Goal: Task Accomplishment & Management: Complete application form

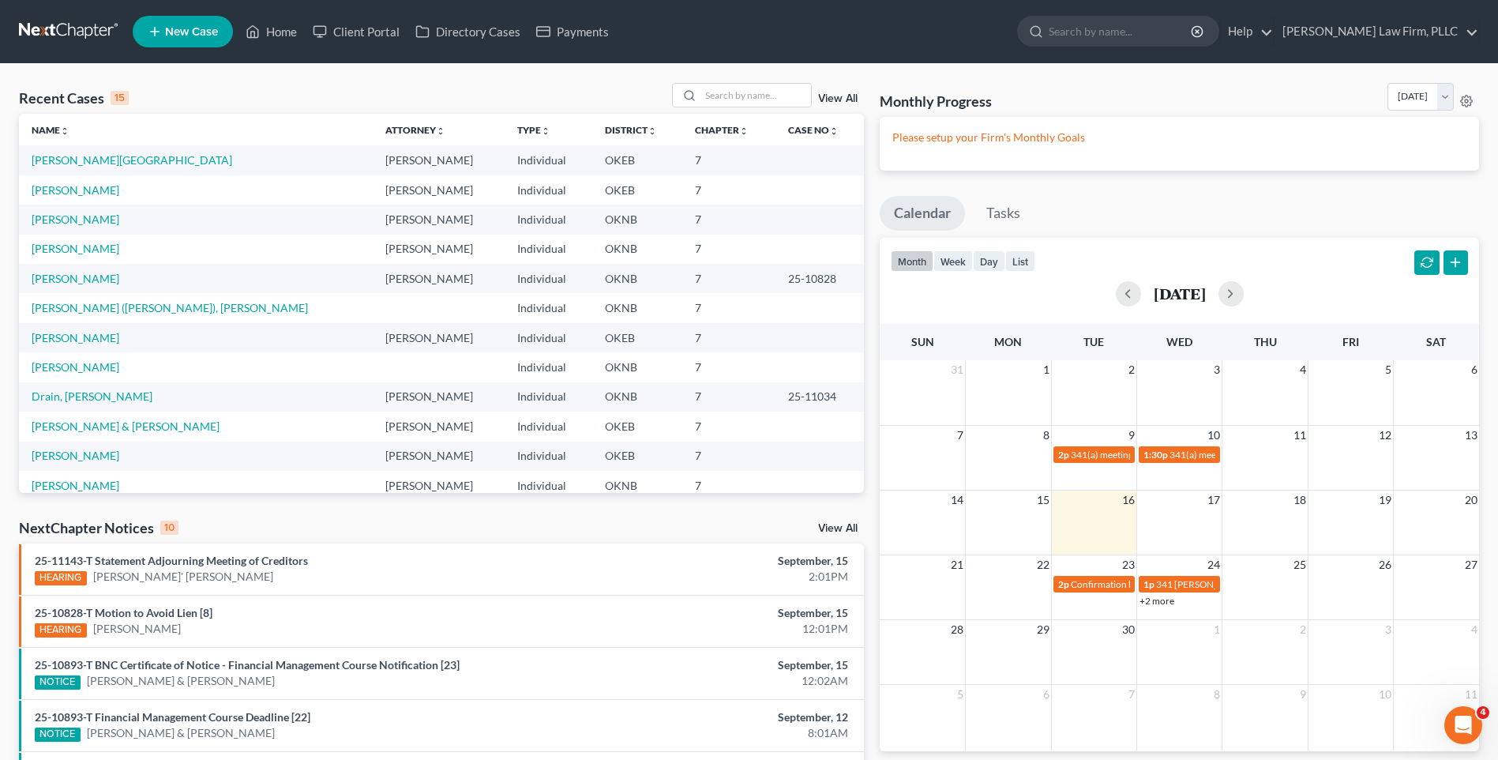
click at [192, 33] on span "New Case" at bounding box center [191, 32] width 53 height 12
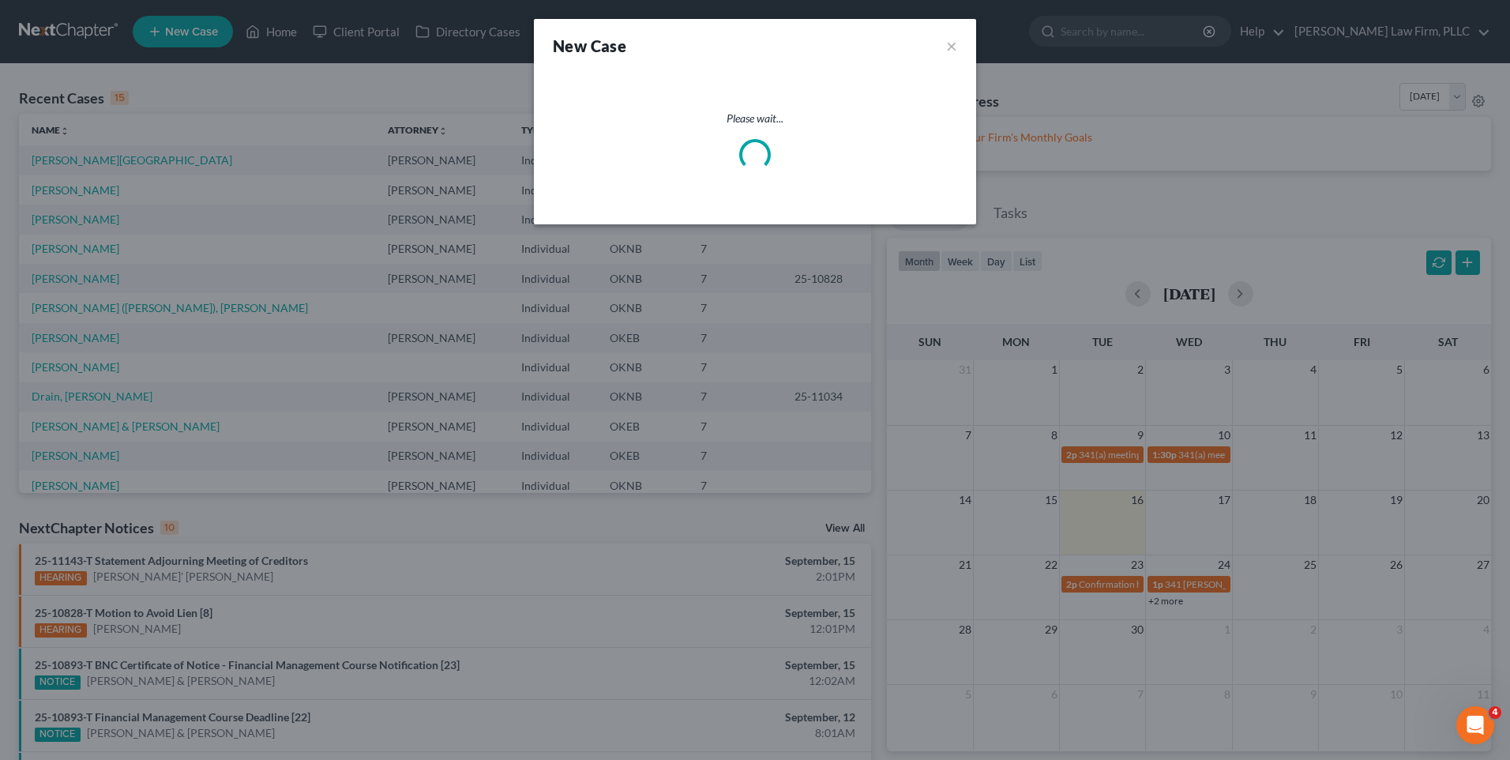
select select "64"
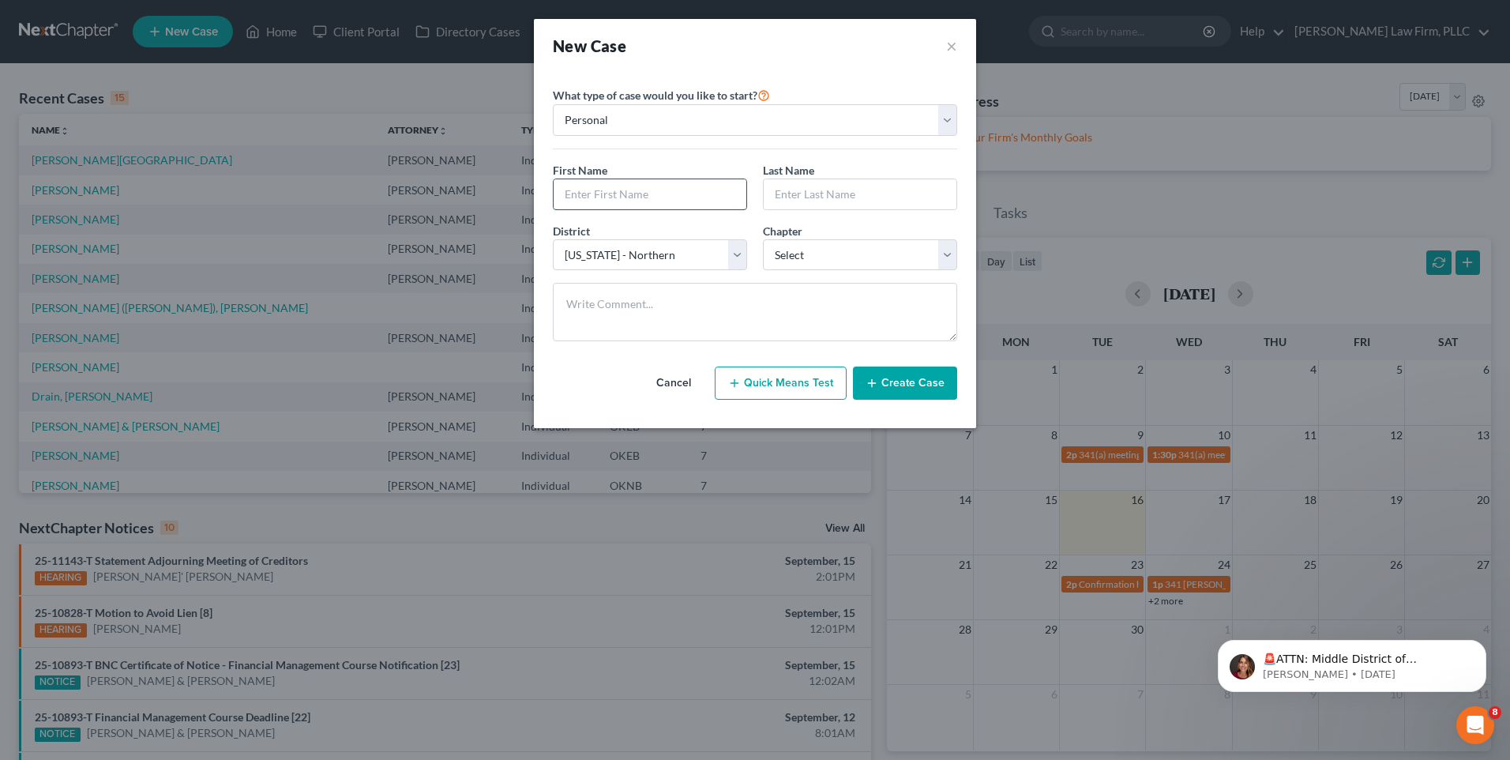
click at [673, 194] on input "text" at bounding box center [650, 194] width 193 height 30
type input "e"
type input "[PERSON_NAME]"
click at [818, 205] on input "text" at bounding box center [860, 194] width 193 height 30
type input "Cumming"
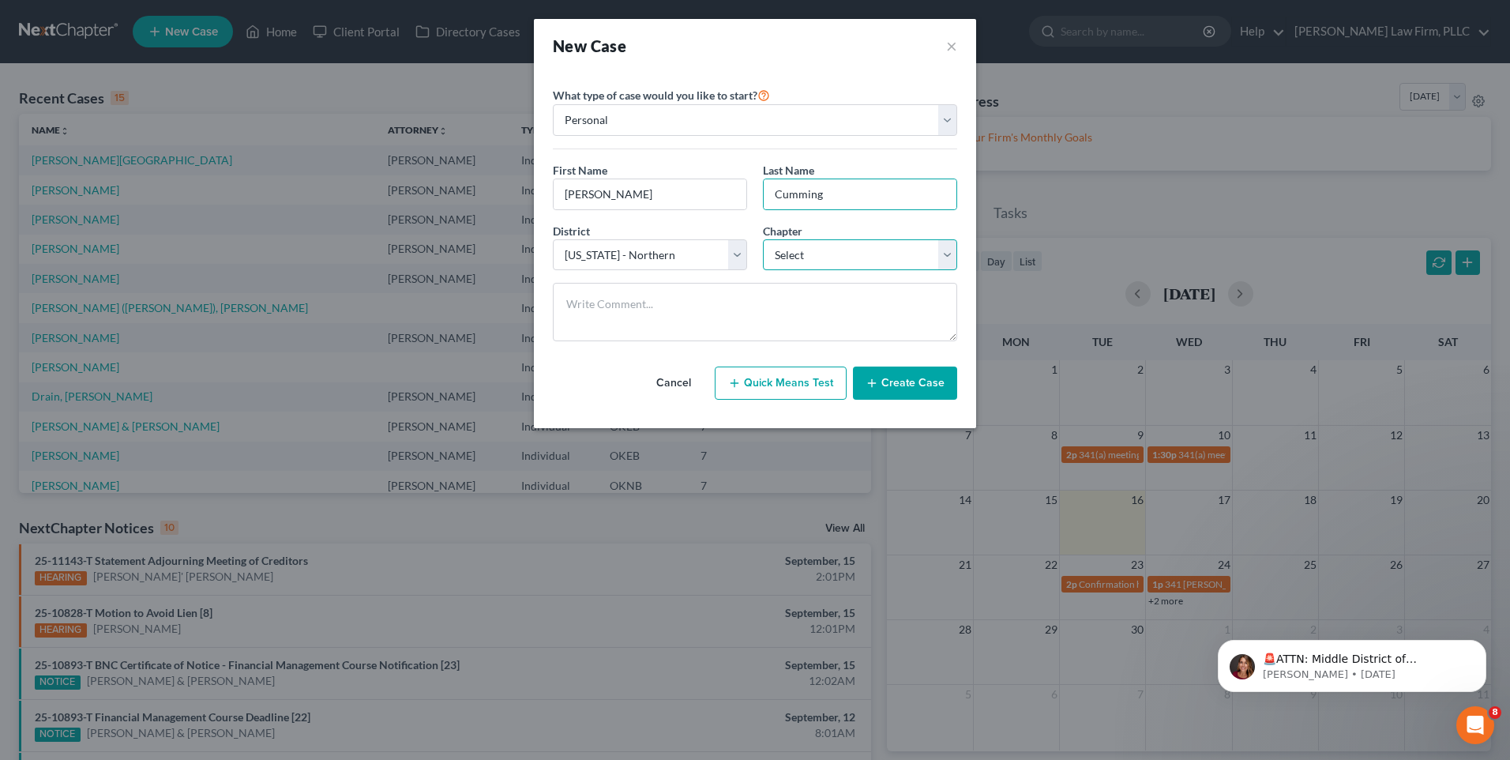
click at [855, 243] on select "Select 7 11 12 13" at bounding box center [860, 255] width 194 height 32
select select "0"
click at [763, 239] on select "Select 7 11 12 13" at bounding box center [860, 255] width 194 height 32
click at [909, 375] on button "Create Case" at bounding box center [905, 383] width 104 height 33
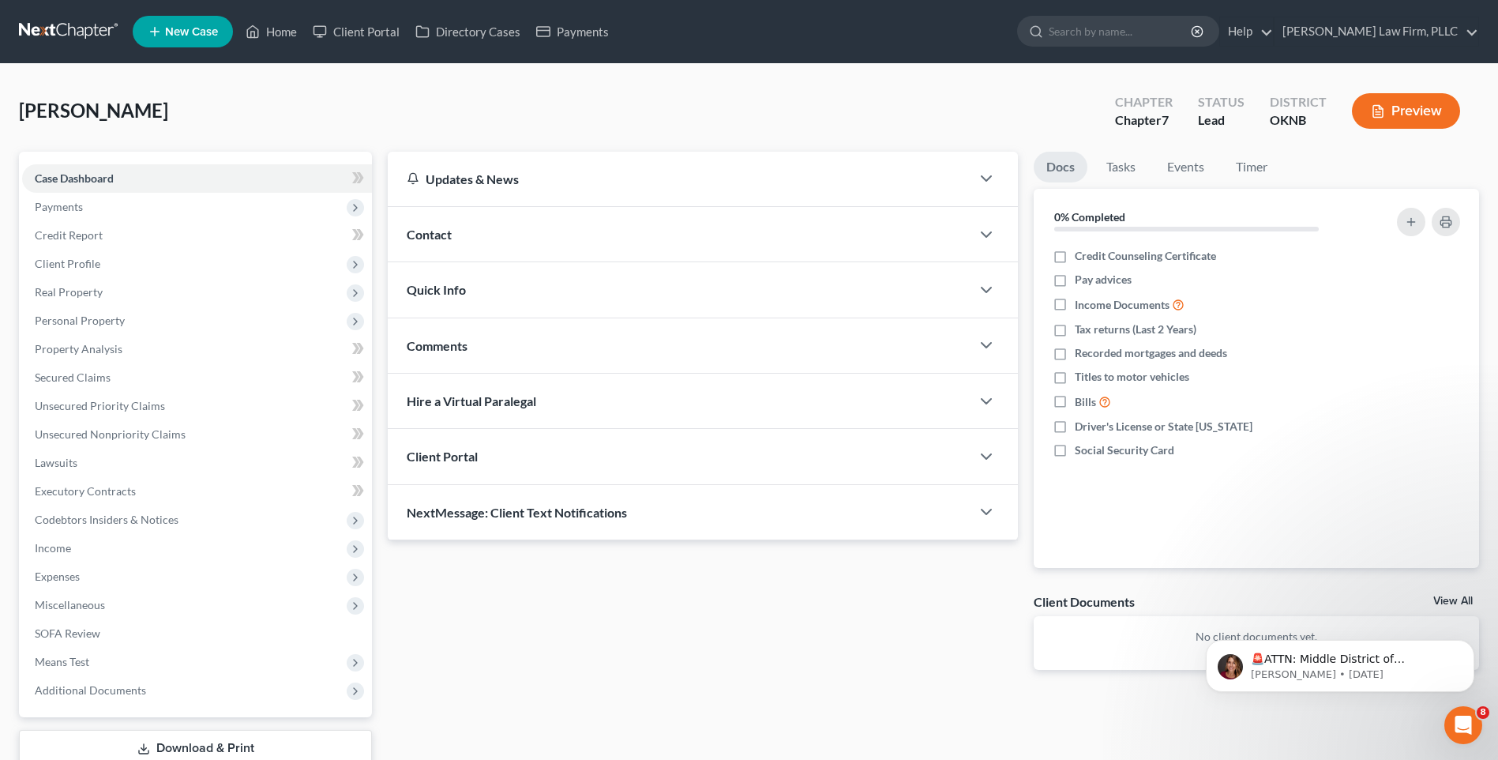
click at [751, 466] on div "Client Portal" at bounding box center [679, 456] width 583 height 55
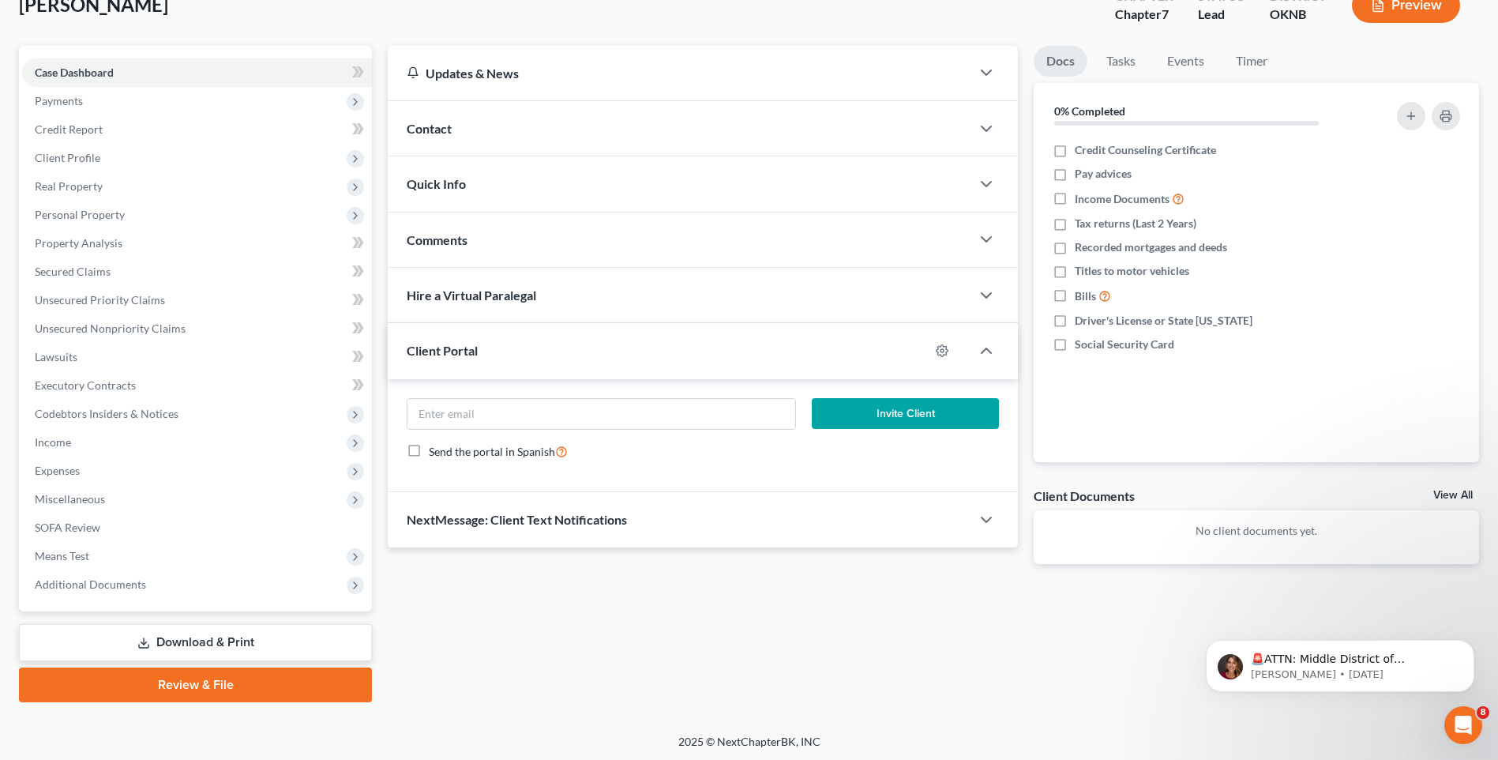
scroll to position [108, 0]
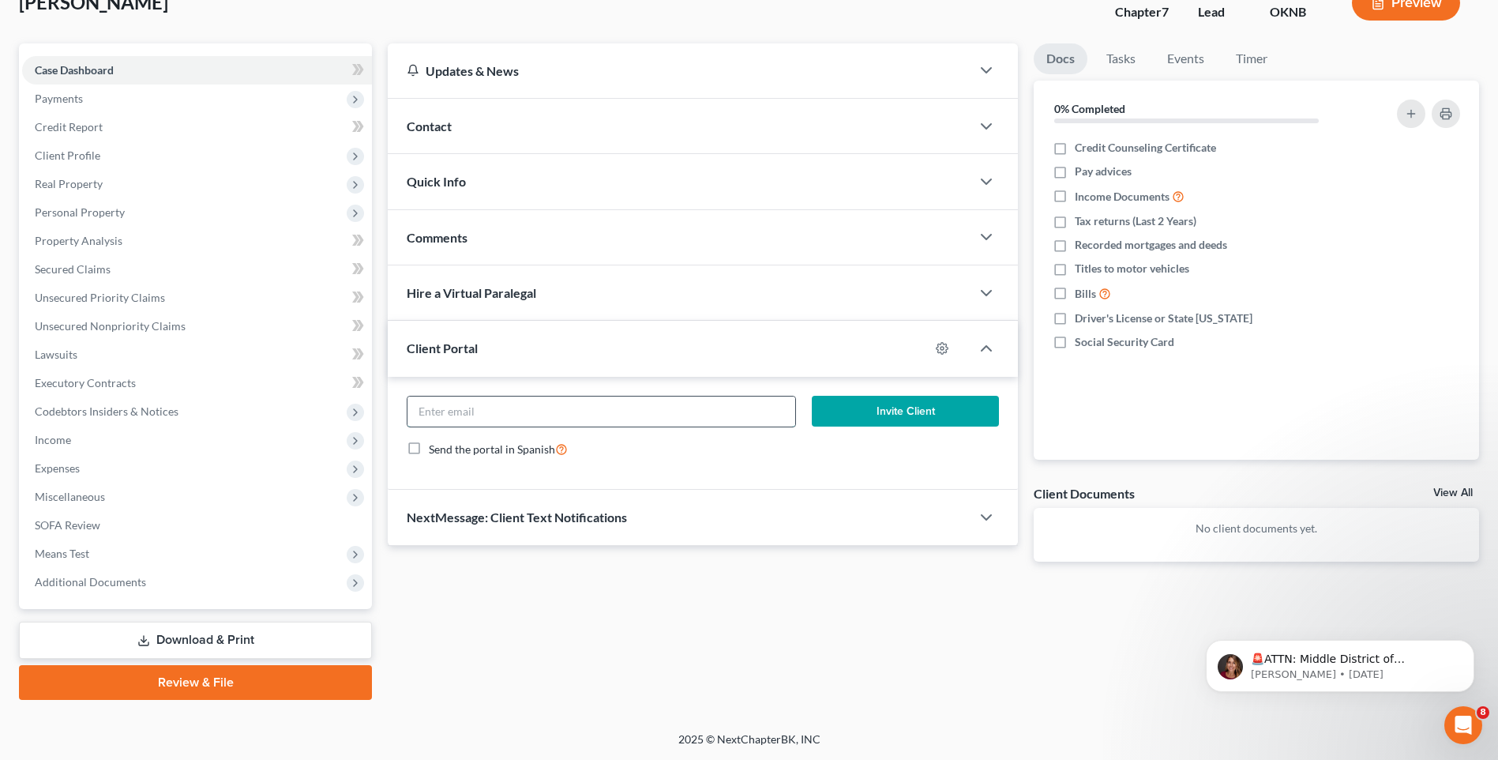
click at [648, 406] on input "email" at bounding box center [602, 412] width 388 height 30
paste input "[EMAIL_ADDRESS][DOMAIN_NAME]"
type input "[EMAIL_ADDRESS][DOMAIN_NAME]"
click at [852, 569] on div "Updates & News × [US_STATE] [GEOGRAPHIC_DATA] Notes Take a look at NextChapter'…" at bounding box center [703, 314] width 646 height 543
click at [905, 413] on button "Invite Client" at bounding box center [905, 412] width 187 height 32
